Goal: Check status: Check status

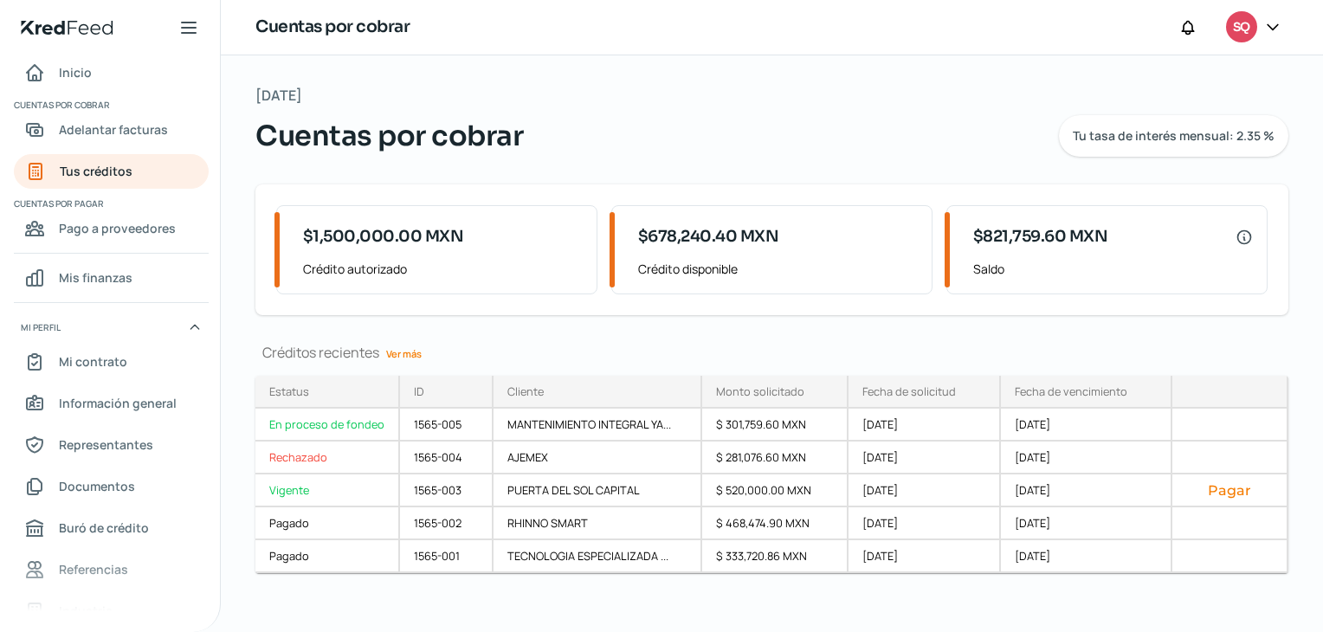
scroll to position [10, 0]
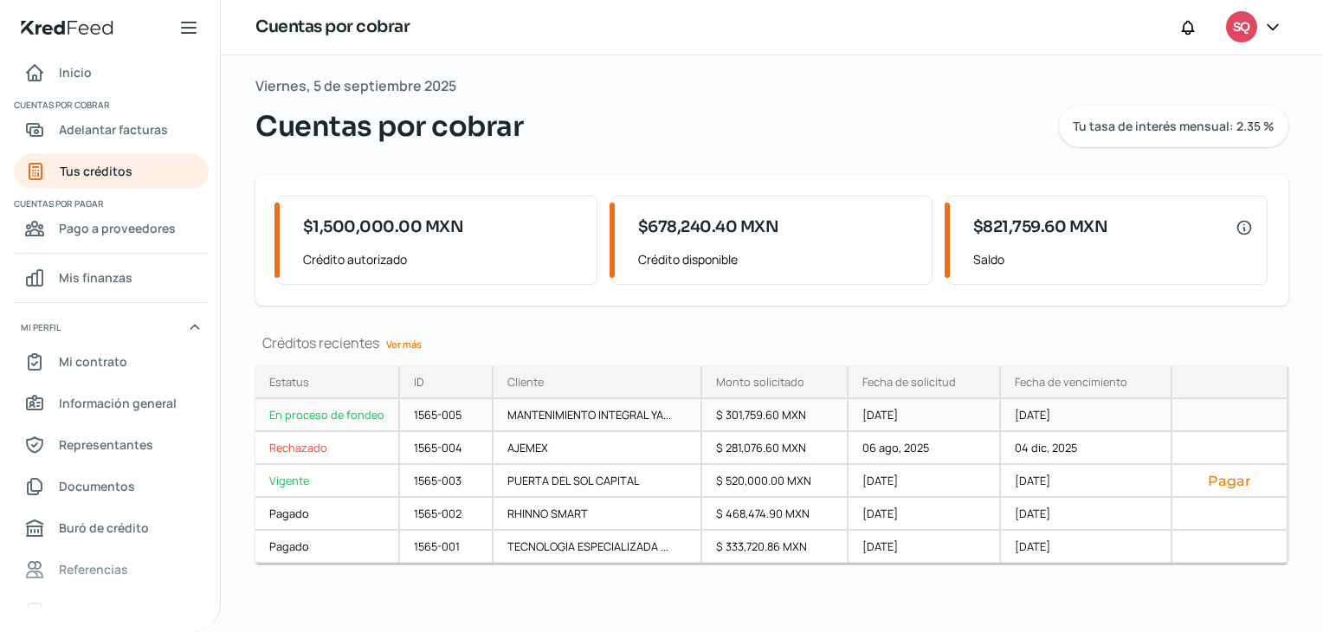
click at [307, 417] on div "En proceso de fondeo" at bounding box center [327, 415] width 145 height 33
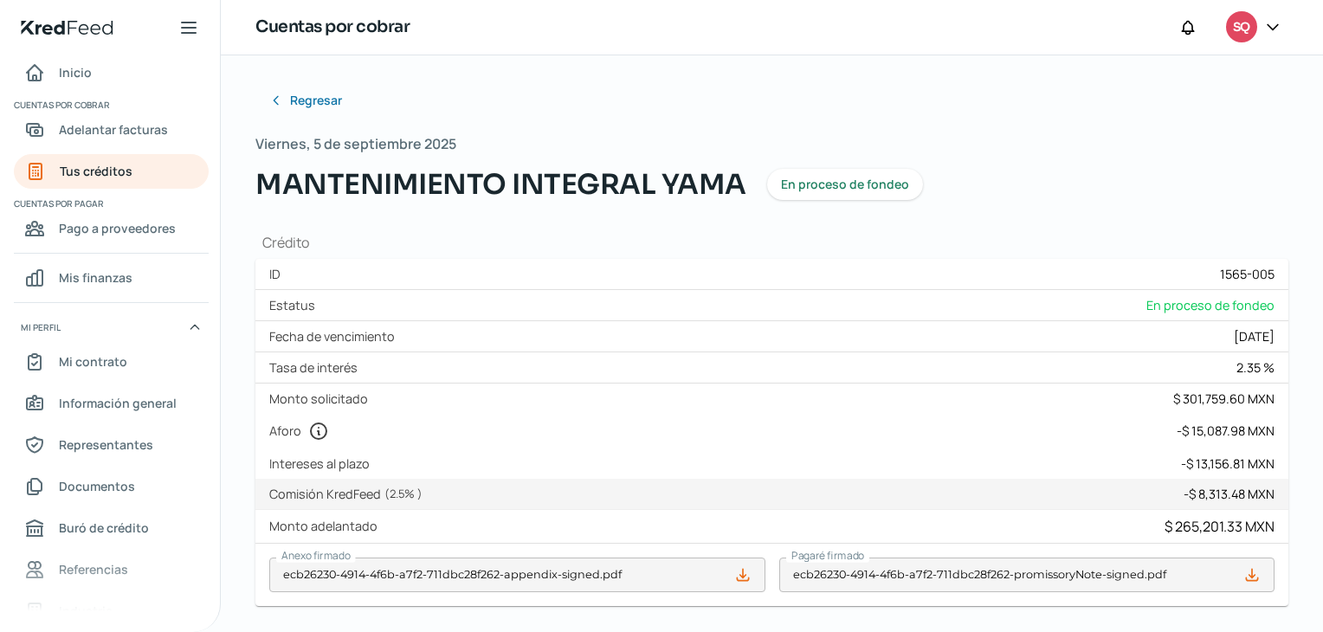
click at [832, 184] on span "En proceso de fondeo" at bounding box center [845, 184] width 128 height 12
click at [1285, 36] on div at bounding box center [1272, 27] width 31 height 33
click at [1273, 26] on icon at bounding box center [1272, 26] width 17 height 17
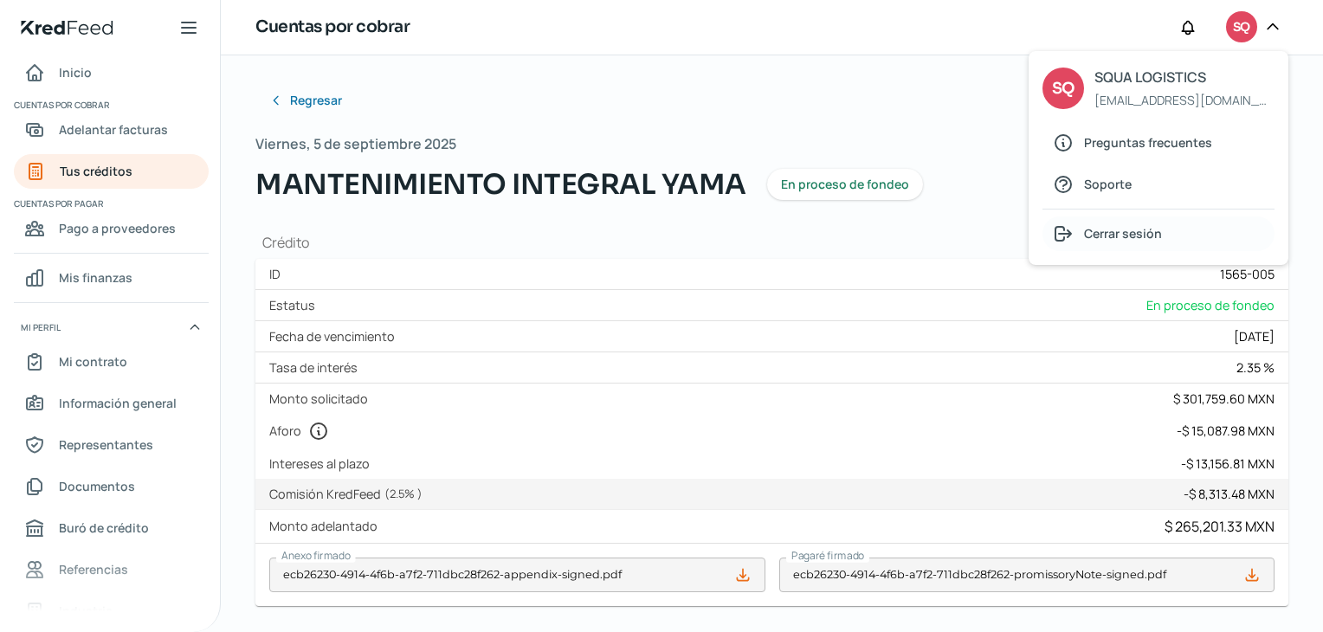
click at [1118, 230] on span "Cerrar sesión" at bounding box center [1123, 234] width 78 height 22
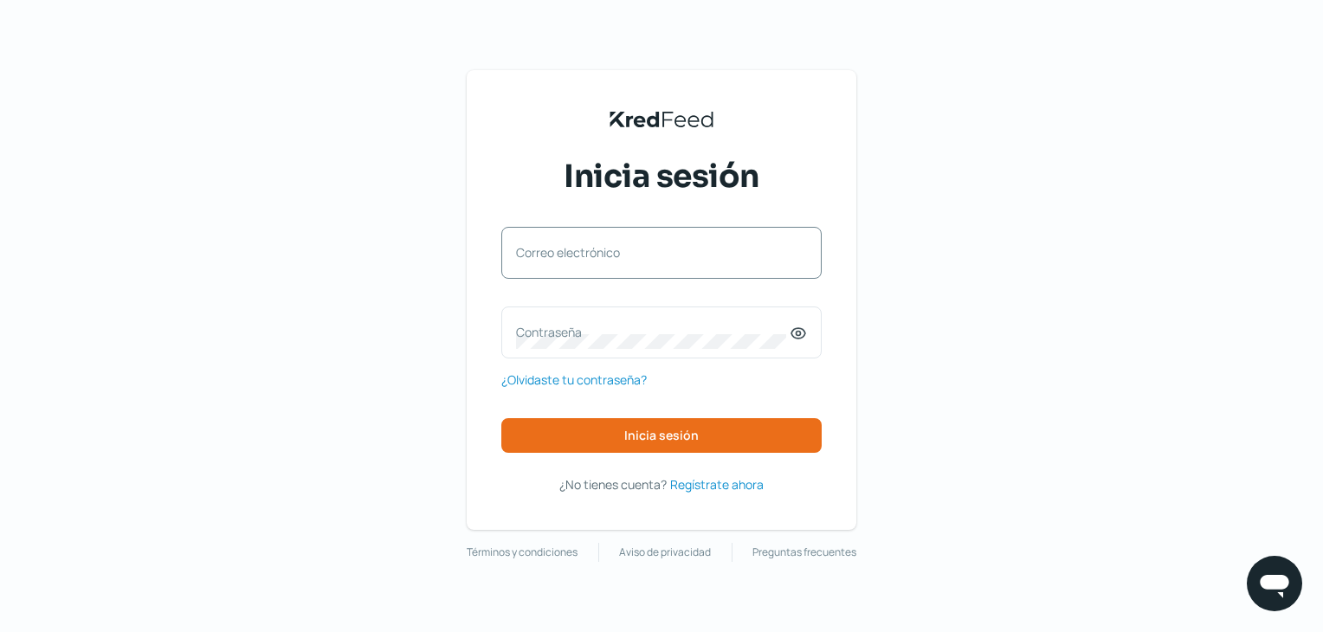
click at [687, 252] on label "Correo electrónico" at bounding box center [653, 252] width 274 height 16
click at [687, 254] on input "Correo electrónico" at bounding box center [661, 262] width 291 height 16
click at [621, 252] on div "Correo electrónico" at bounding box center [661, 253] width 320 height 52
click at [622, 264] on input "Correo electrónico" at bounding box center [661, 262] width 291 height 16
type input "[EMAIL_ADDRESS][DOMAIN_NAME]"
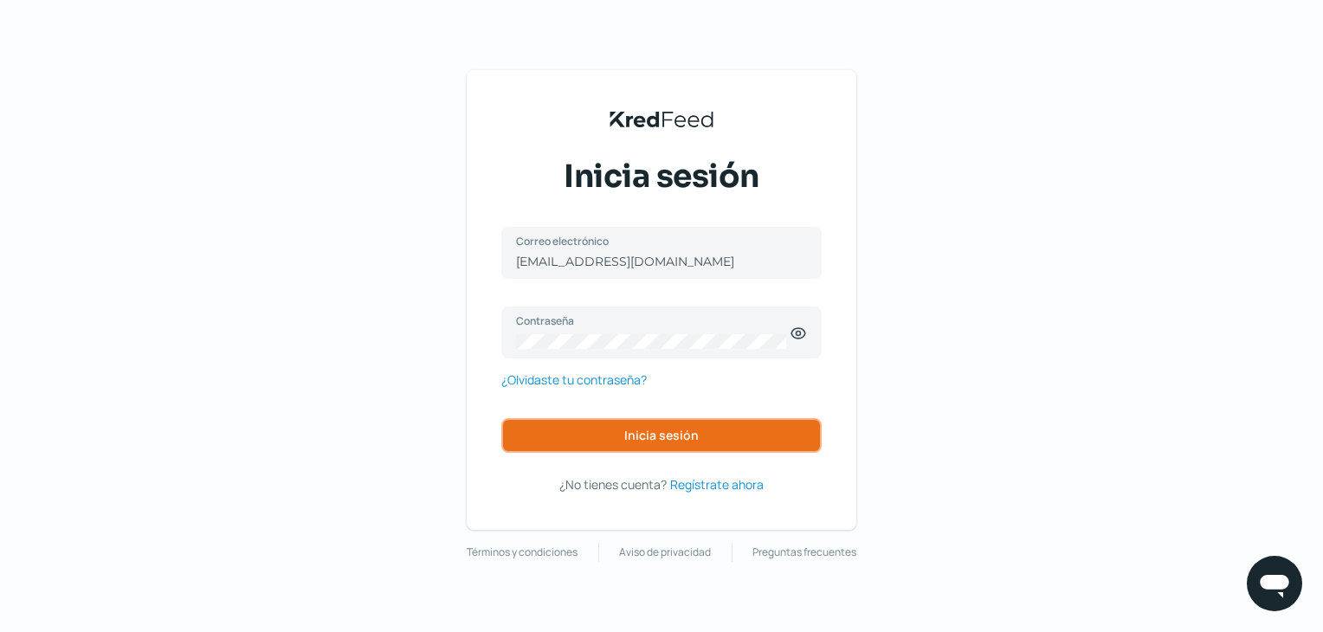
click at [629, 431] on span "Inicia sesión" at bounding box center [661, 436] width 74 height 12
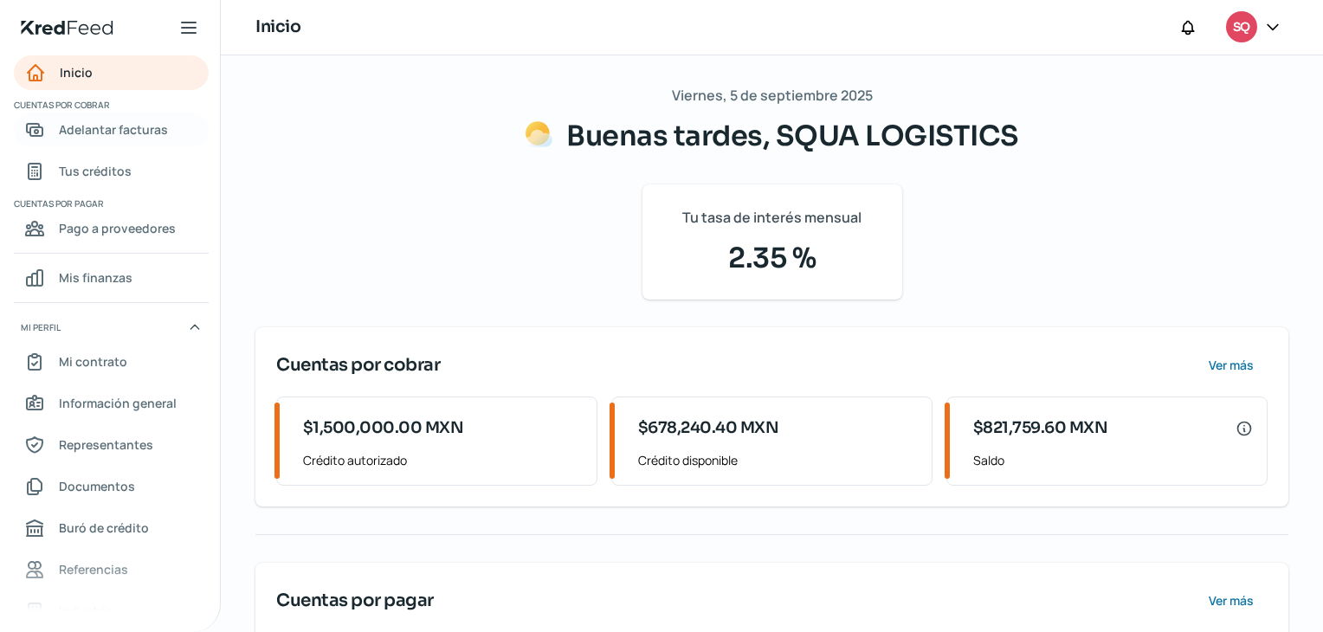
click at [89, 137] on span "Adelantar facturas" at bounding box center [113, 130] width 109 height 22
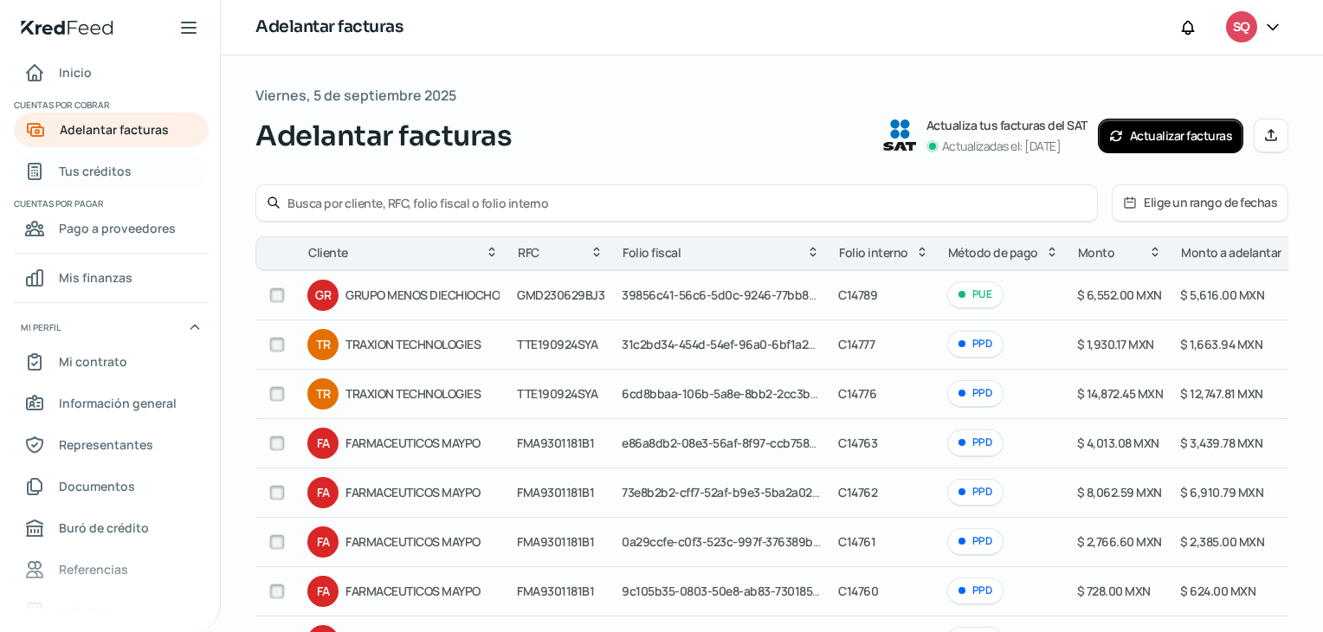
click at [100, 164] on span "Tus créditos" at bounding box center [95, 171] width 73 height 22
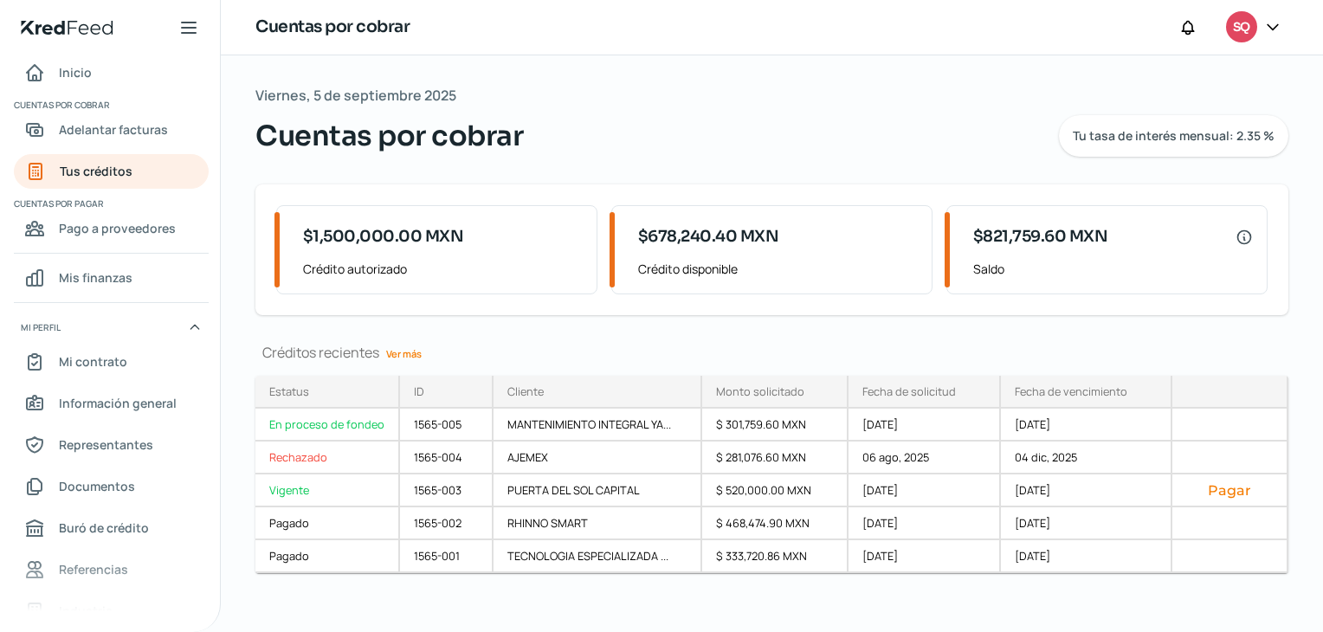
click at [1269, 23] on div at bounding box center [1272, 27] width 31 height 33
click at [1273, 26] on icon at bounding box center [1272, 26] width 17 height 17
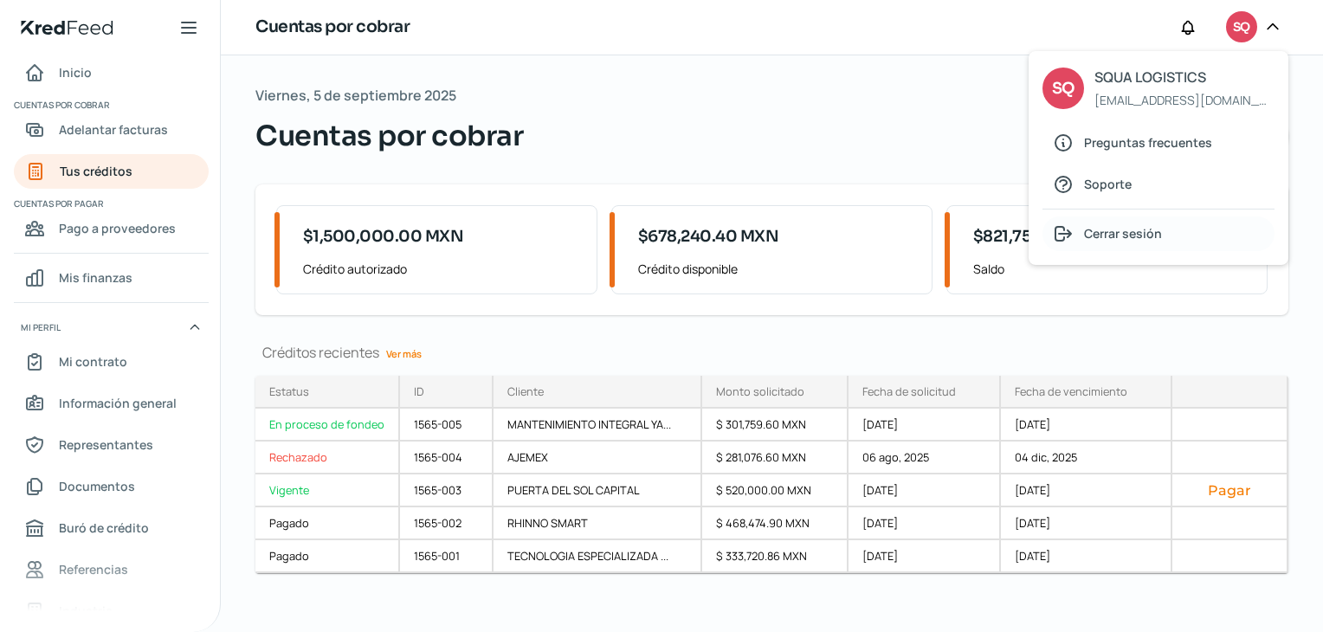
click at [1138, 226] on span "Cerrar sesión" at bounding box center [1123, 234] width 78 height 22
